Goal: Find specific page/section: Find specific page/section

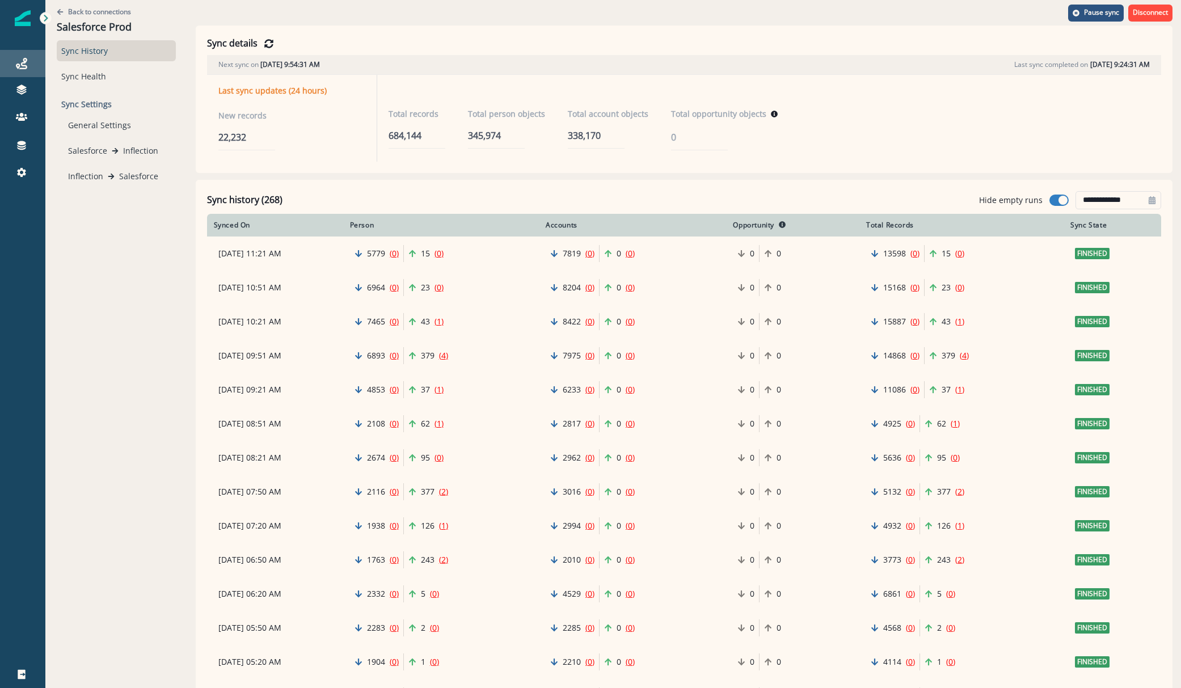
click at [34, 68] on div "Journeys" at bounding box center [23, 64] width 36 height 14
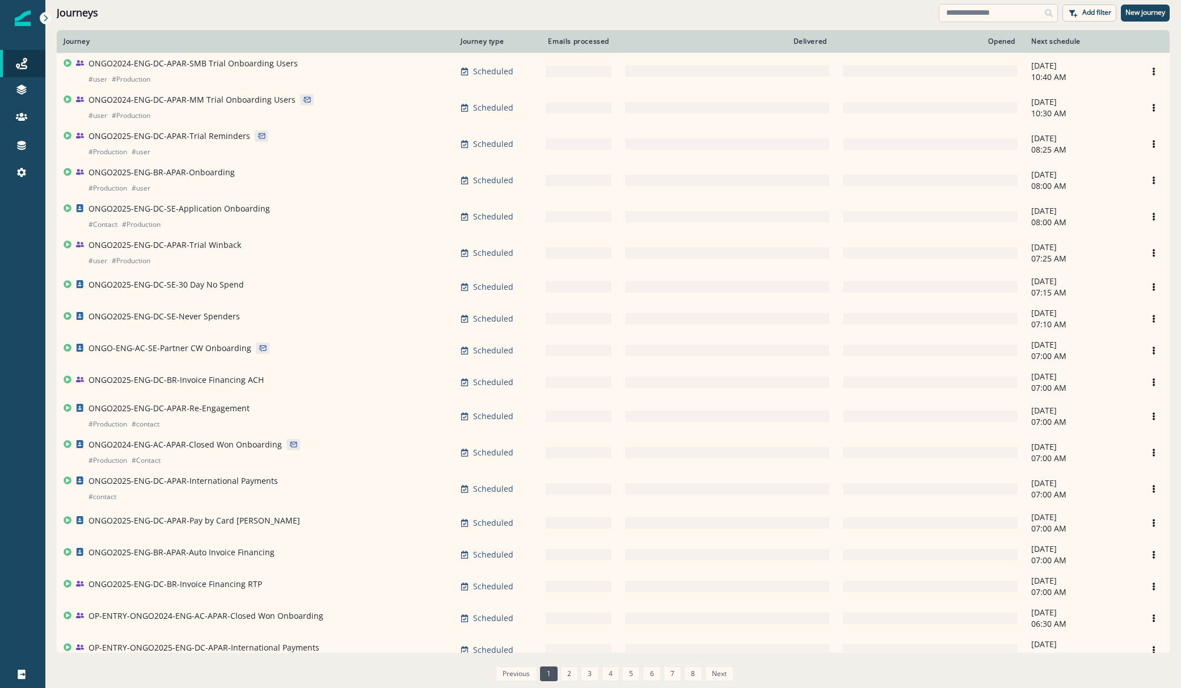
click at [988, 16] on input at bounding box center [998, 13] width 119 height 18
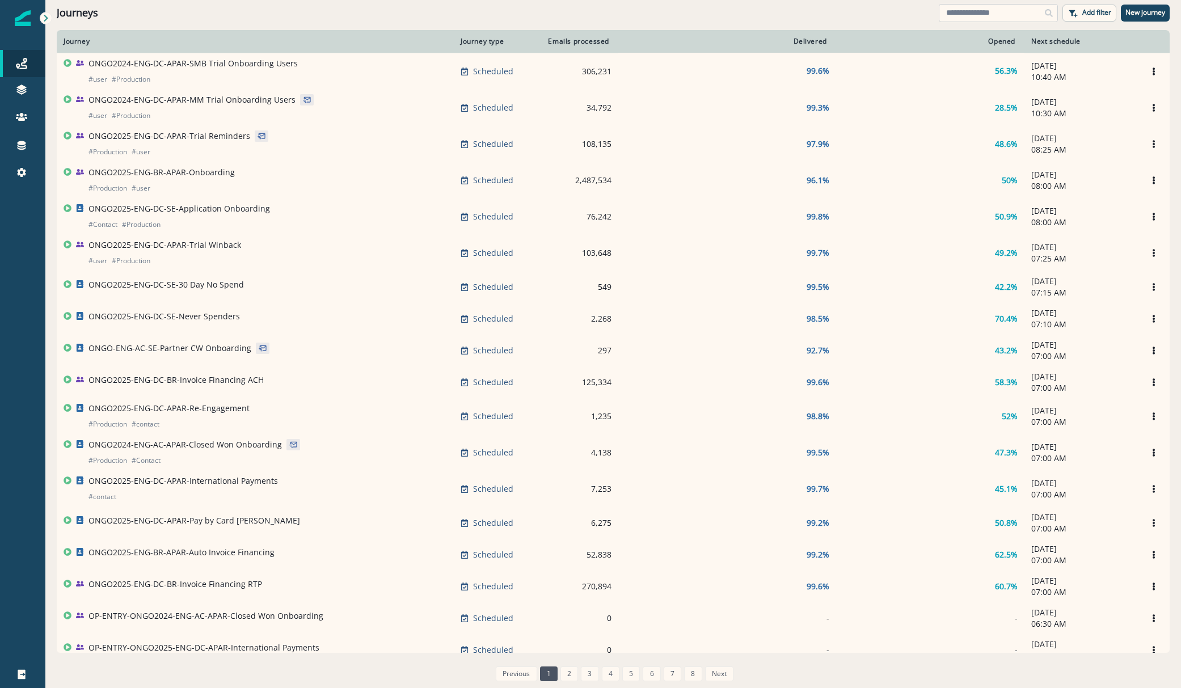
type input "*"
type input "**********"
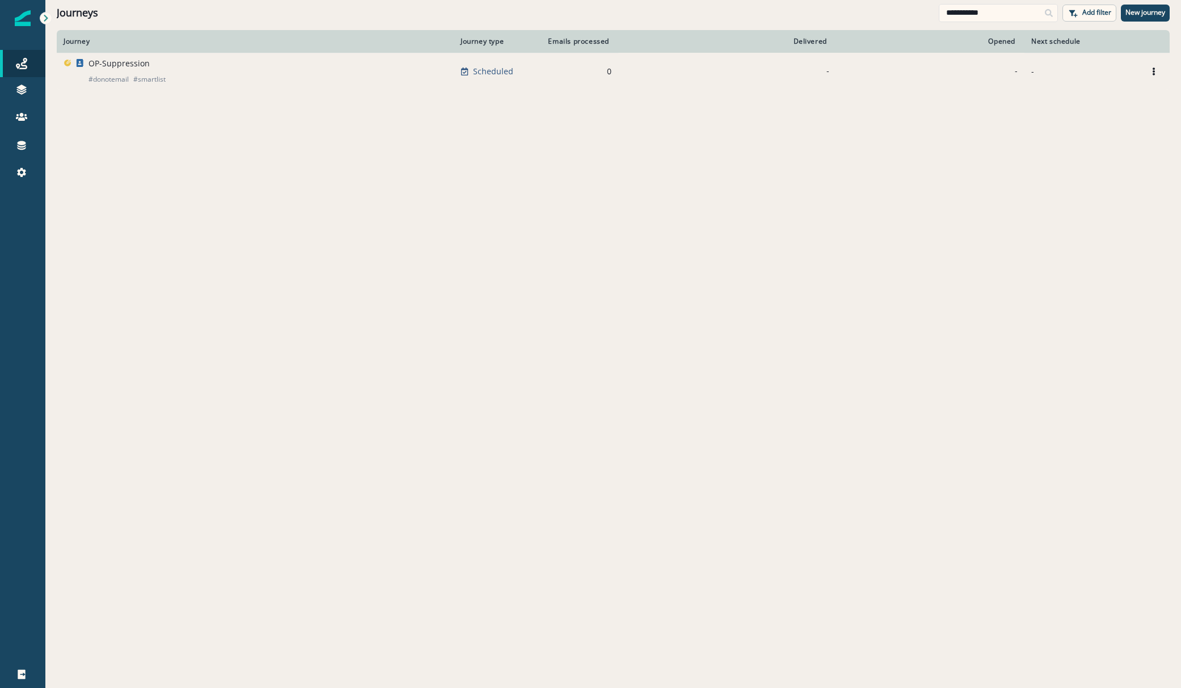
click at [160, 57] on td "OP-Suppression # donotemail # smartlist" at bounding box center [255, 71] width 397 height 37
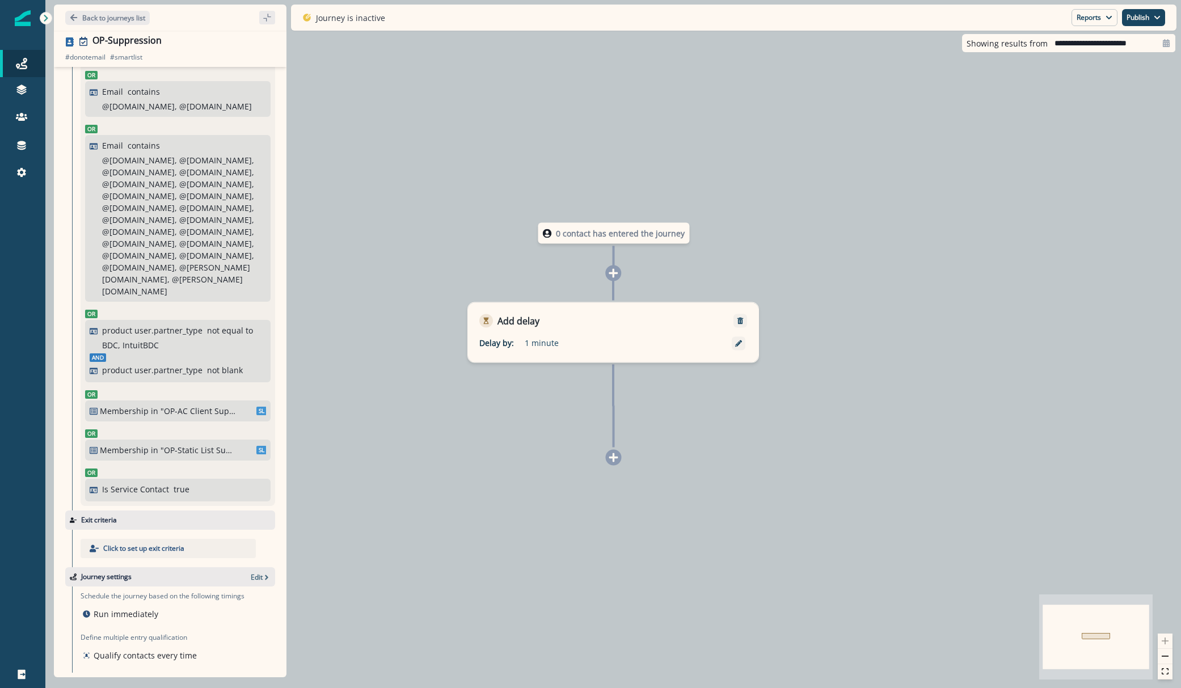
scroll to position [220, 0]
